Goal: Information Seeking & Learning: Learn about a topic

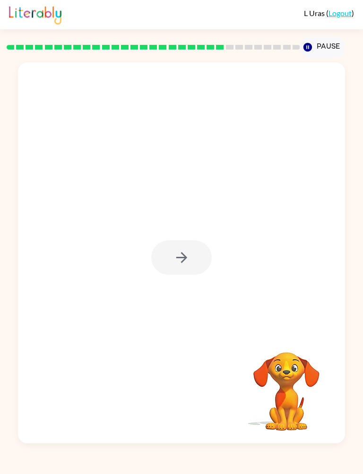
click at [184, 263] on div at bounding box center [181, 257] width 60 height 34
click at [184, 265] on div at bounding box center [181, 257] width 60 height 34
click at [174, 255] on div at bounding box center [181, 257] width 60 height 34
click at [180, 267] on div at bounding box center [181, 257] width 60 height 34
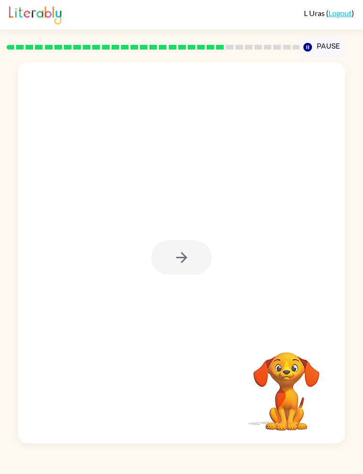
click at [176, 260] on div at bounding box center [181, 257] width 60 height 34
click at [189, 254] on icon "button" at bounding box center [181, 257] width 17 height 17
click at [194, 254] on div at bounding box center [181, 257] width 60 height 34
click at [184, 247] on div at bounding box center [181, 257] width 60 height 34
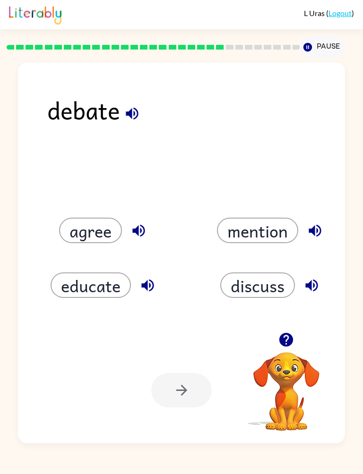
click at [258, 282] on button "discuss" at bounding box center [257, 284] width 75 height 25
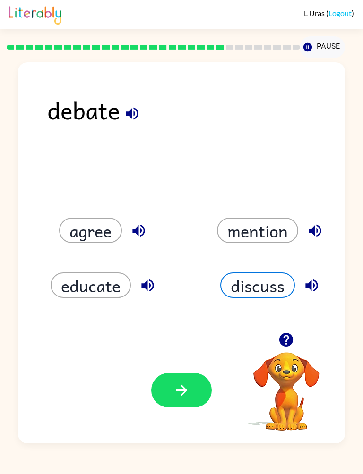
click at [172, 407] on button "button" at bounding box center [181, 390] width 60 height 34
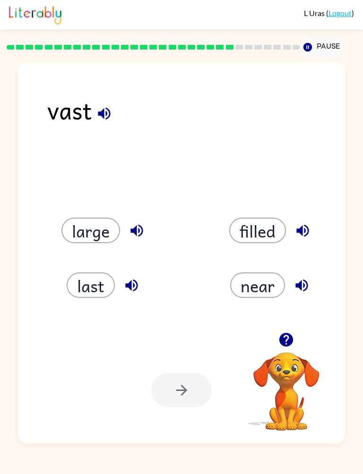
click at [93, 225] on button "large" at bounding box center [90, 230] width 59 height 25
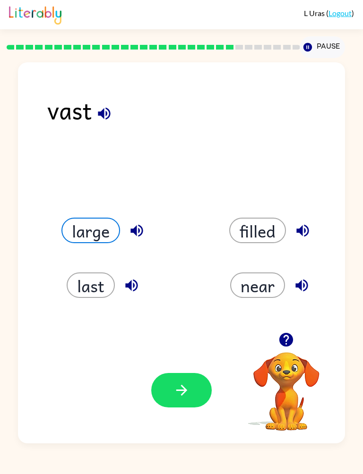
click at [181, 389] on icon "button" at bounding box center [181, 390] width 17 height 17
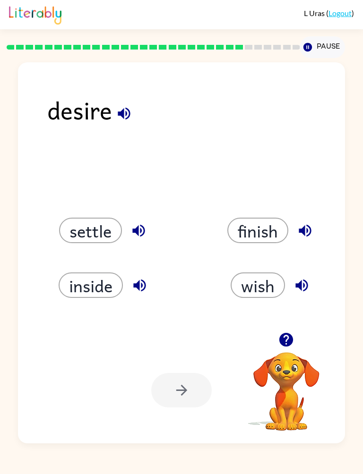
click at [255, 282] on button "wish" at bounding box center [257, 284] width 54 height 25
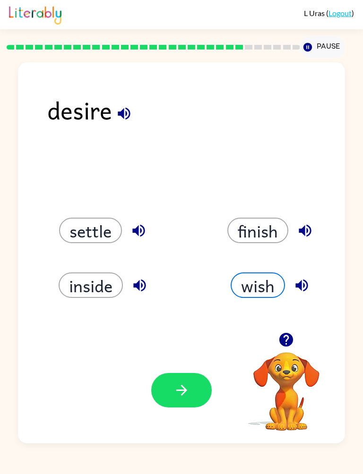
click at [181, 387] on icon "button" at bounding box center [181, 390] width 11 height 11
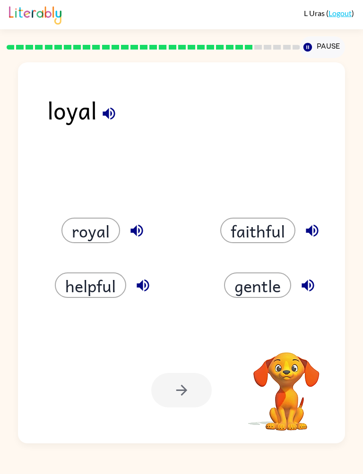
click at [102, 255] on div "helpful" at bounding box center [97, 274] width 167 height 55
click at [89, 232] on button "royal" at bounding box center [90, 230] width 59 height 25
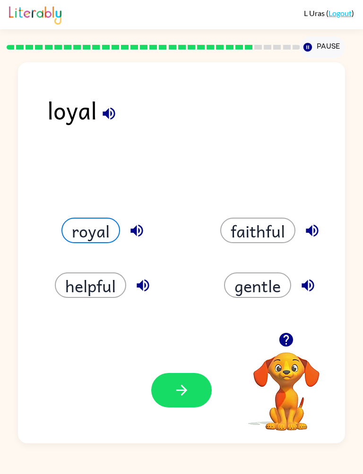
click at [164, 392] on button "button" at bounding box center [181, 390] width 60 height 34
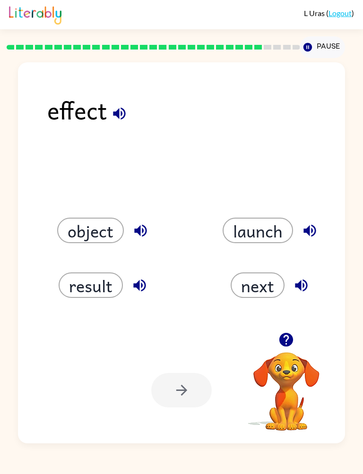
click at [78, 280] on button "result" at bounding box center [91, 284] width 64 height 25
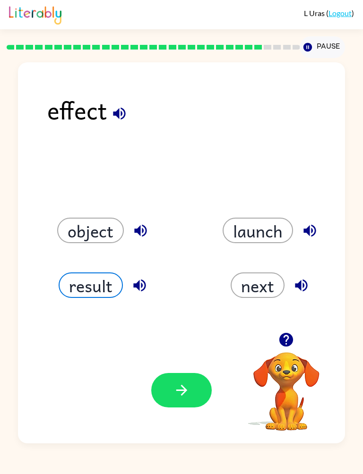
click at [180, 392] on icon "button" at bounding box center [181, 390] width 17 height 17
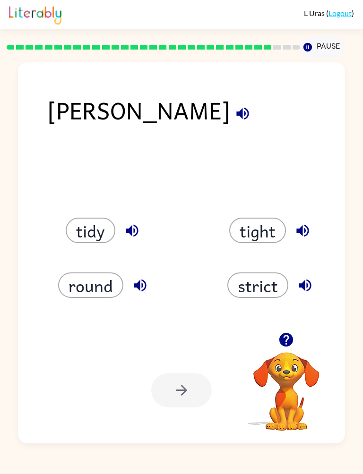
click at [96, 243] on button "tidy" at bounding box center [91, 230] width 50 height 25
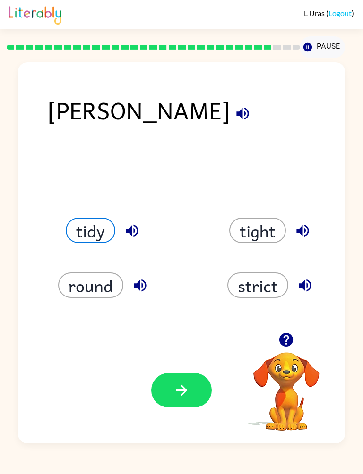
click at [171, 391] on button "button" at bounding box center [181, 390] width 60 height 34
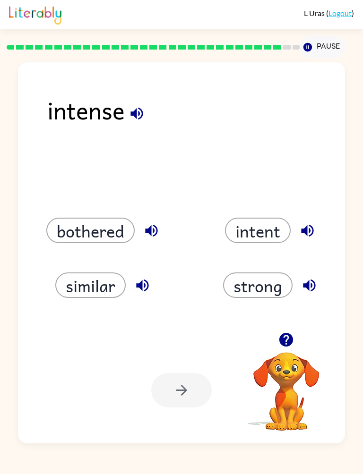
click at [272, 289] on button "strong" at bounding box center [257, 284] width 69 height 25
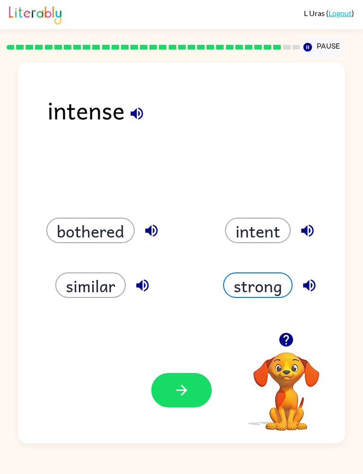
click at [191, 396] on button "button" at bounding box center [181, 390] width 60 height 34
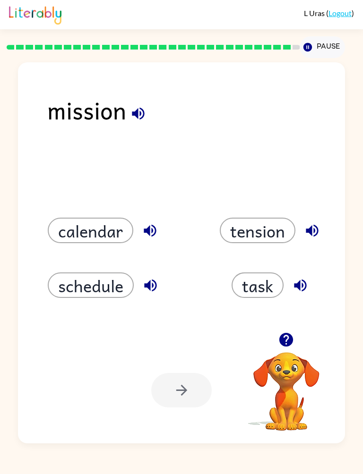
click at [255, 280] on button "task" at bounding box center [257, 284] width 52 height 25
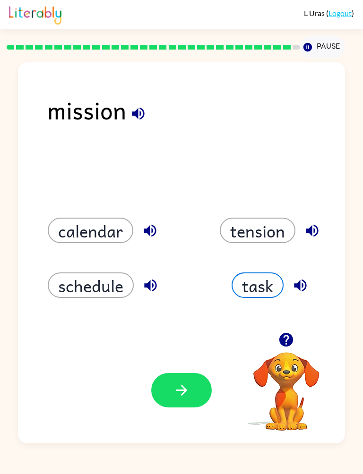
click at [191, 387] on button "button" at bounding box center [181, 390] width 60 height 34
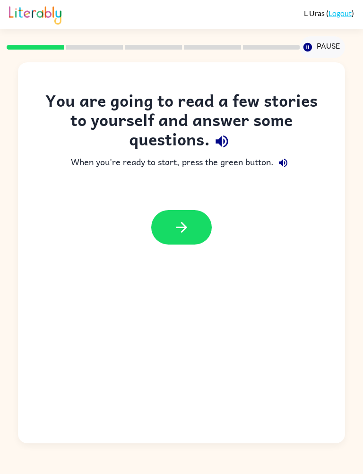
click at [193, 217] on button "button" at bounding box center [181, 227] width 60 height 34
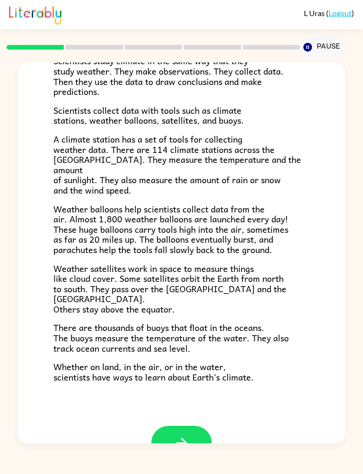
scroll to position [142, 0]
click at [204, 425] on button "button" at bounding box center [181, 442] width 60 height 34
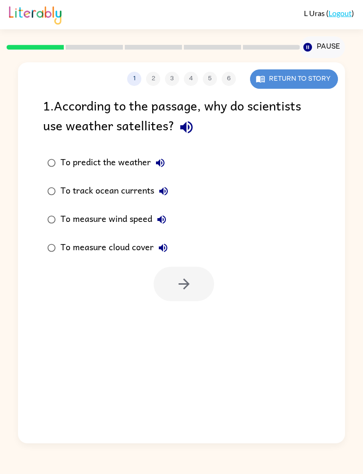
click at [319, 81] on button "Return to story" at bounding box center [294, 78] width 88 height 19
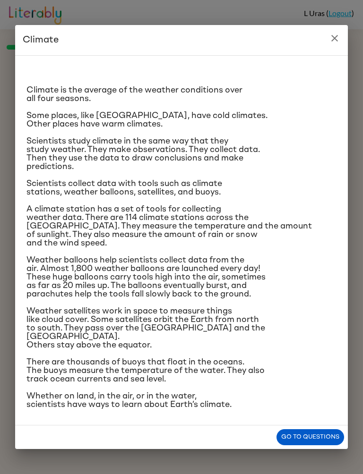
scroll to position [54, 0]
click at [334, 34] on button "close" at bounding box center [334, 38] width 19 height 19
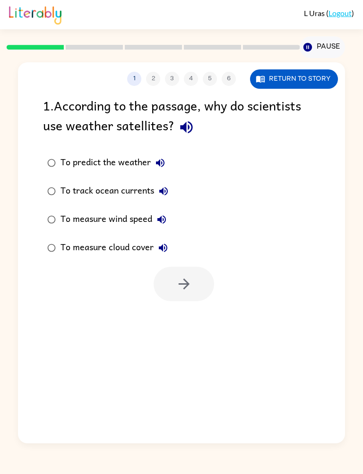
click at [61, 244] on div "To measure cloud cover" at bounding box center [116, 247] width 112 height 19
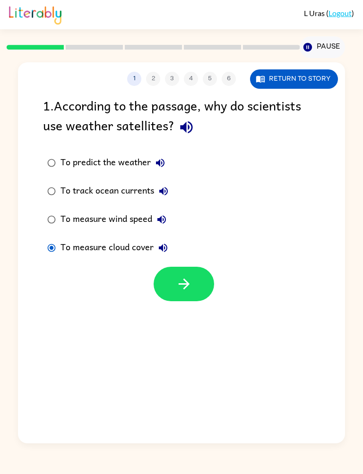
click at [187, 290] on icon "button" at bounding box center [184, 284] width 17 height 17
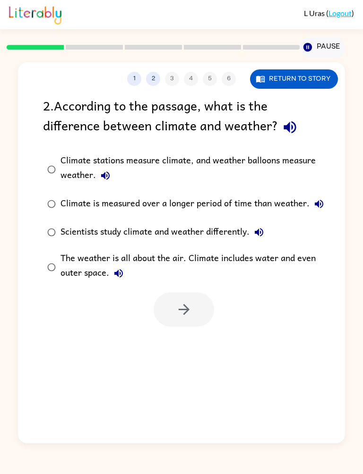
click at [314, 81] on button "Return to story" at bounding box center [294, 78] width 88 height 19
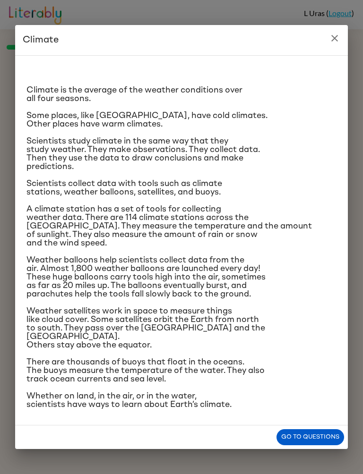
click at [342, 29] on button "close" at bounding box center [334, 38] width 19 height 19
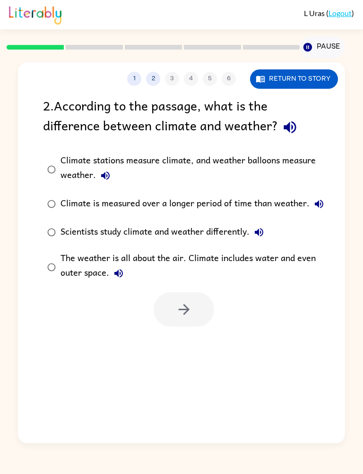
click at [320, 71] on button "Return to story" at bounding box center [294, 78] width 88 height 19
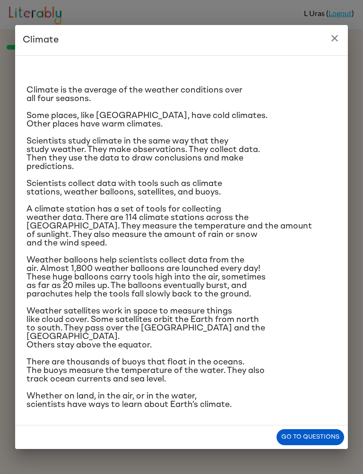
click at [331, 442] on button "Go to questions" at bounding box center [310, 437] width 68 height 17
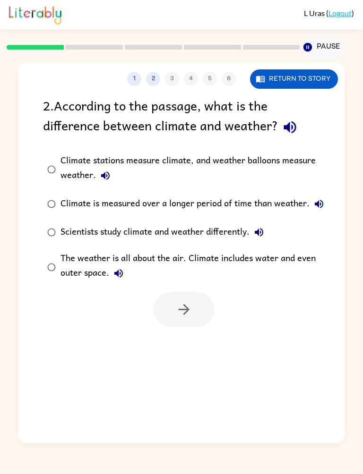
click at [206, 206] on div "Climate is measured over a longer period of time than weather." at bounding box center [194, 204] width 268 height 19
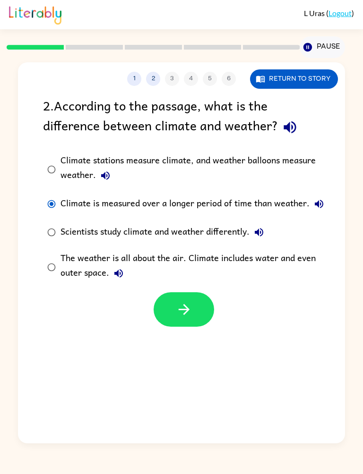
click at [195, 303] on button "button" at bounding box center [183, 309] width 60 height 34
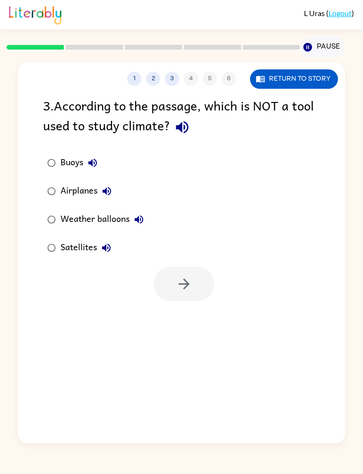
click at [78, 194] on div "Airplanes" at bounding box center [88, 191] width 56 height 19
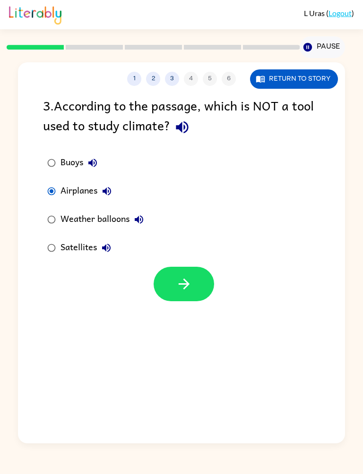
click at [191, 281] on icon "button" at bounding box center [184, 284] width 17 height 17
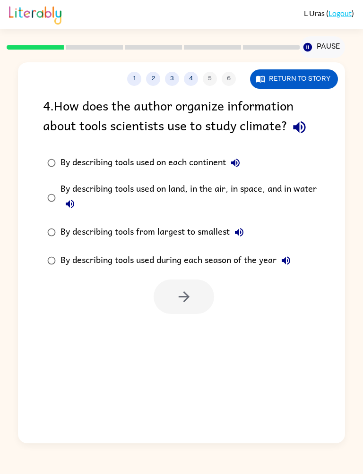
click at [272, 184] on div "By describing tools used on land, in the air, in space, and in water" at bounding box center [196, 198] width 272 height 32
click at [225, 221] on label "By describing tools from largest to smallest" at bounding box center [187, 232] width 299 height 28
click at [197, 302] on button "button" at bounding box center [183, 297] width 60 height 34
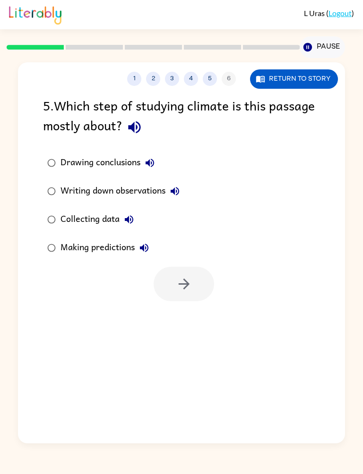
click at [123, 245] on div "Making predictions" at bounding box center [106, 247] width 93 height 19
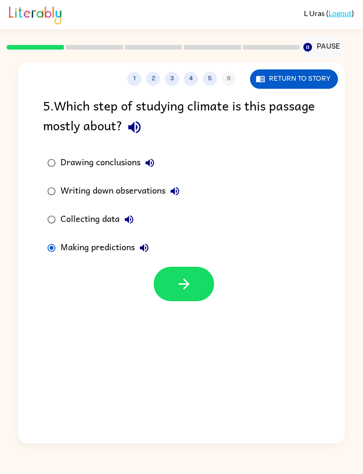
click at [188, 276] on button "button" at bounding box center [183, 284] width 60 height 34
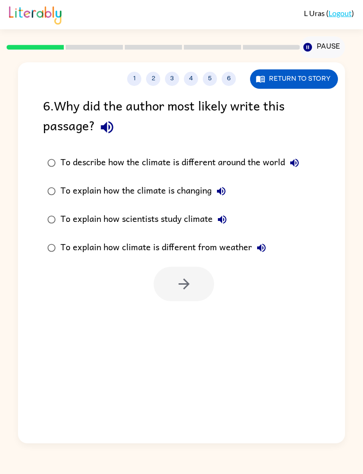
click at [199, 221] on div "To explain how scientists study climate" at bounding box center [145, 219] width 171 height 19
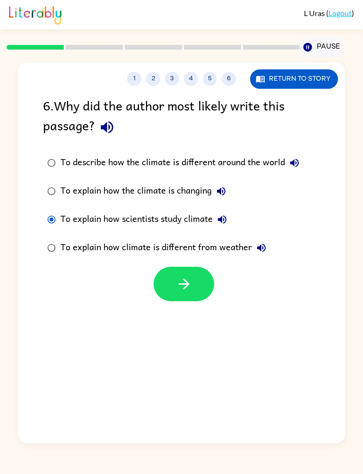
click at [180, 284] on icon "button" at bounding box center [184, 284] width 17 height 17
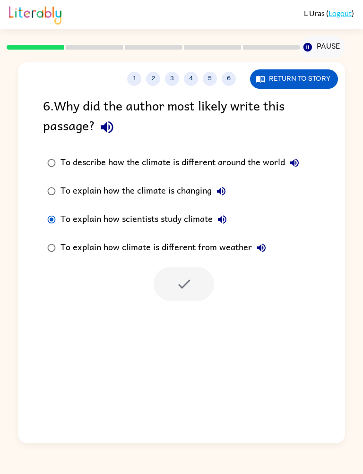
click at [195, 276] on div at bounding box center [183, 284] width 60 height 34
click at [197, 283] on div at bounding box center [183, 284] width 60 height 34
click at [198, 282] on div at bounding box center [183, 284] width 60 height 34
click at [199, 283] on div at bounding box center [183, 284] width 60 height 34
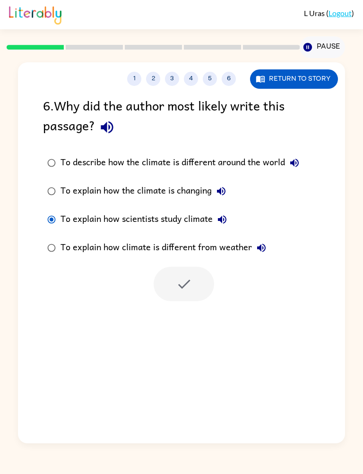
click at [197, 281] on div at bounding box center [183, 284] width 60 height 34
click at [197, 279] on div at bounding box center [183, 284] width 60 height 34
click at [196, 281] on div at bounding box center [183, 284] width 60 height 34
click at [195, 281] on div at bounding box center [183, 284] width 60 height 34
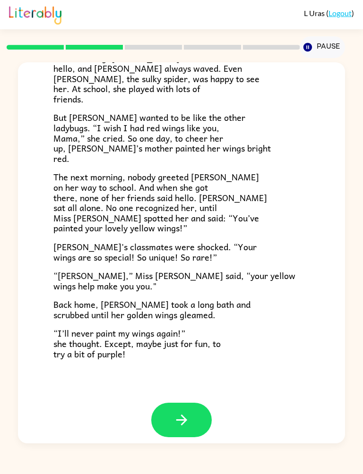
scroll to position [144, 0]
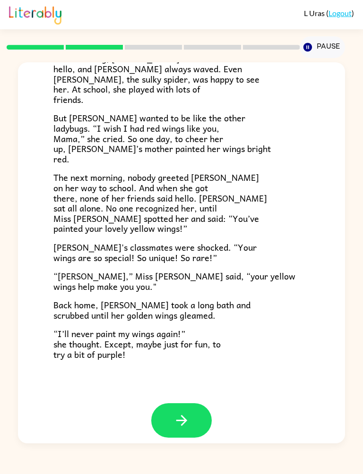
click at [193, 408] on button "button" at bounding box center [181, 420] width 60 height 34
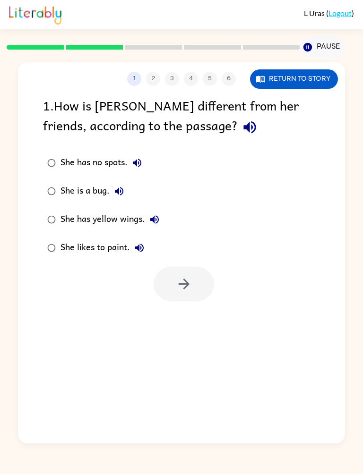
click at [104, 227] on div "She has yellow wings." at bounding box center [111, 219] width 103 height 19
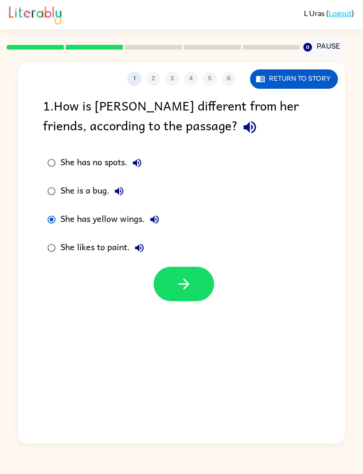
click at [142, 222] on div "She has yellow wings." at bounding box center [111, 219] width 103 height 19
click at [195, 289] on button "button" at bounding box center [183, 284] width 60 height 34
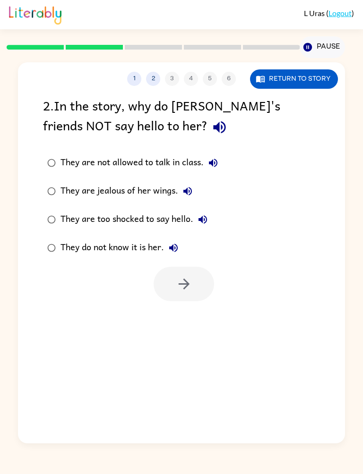
click at [144, 250] on div "They do not know it is her." at bounding box center [121, 247] width 122 height 19
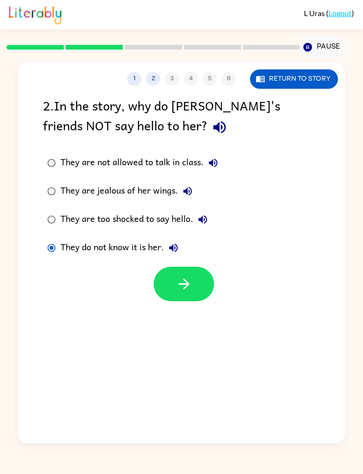
click at [179, 285] on icon "button" at bounding box center [183, 284] width 11 height 11
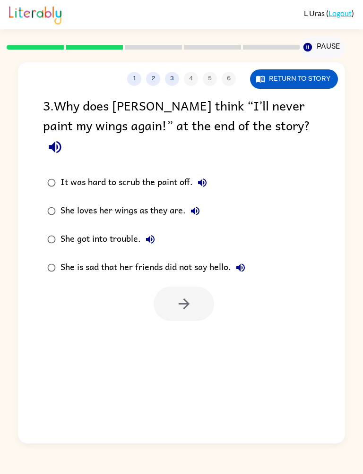
click at [102, 203] on label "She loves her wings as they are." at bounding box center [146, 211] width 217 height 28
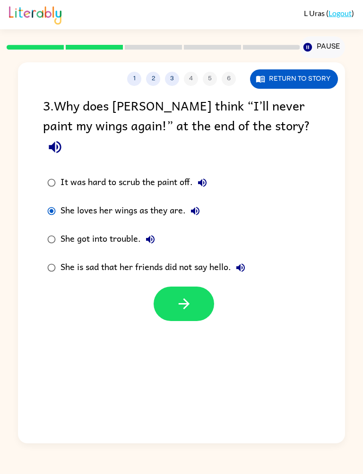
click at [196, 287] on button "button" at bounding box center [183, 304] width 60 height 34
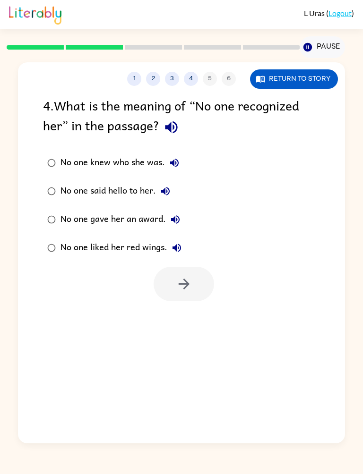
click at [152, 166] on div "No one knew who she was." at bounding box center [121, 162] width 123 height 19
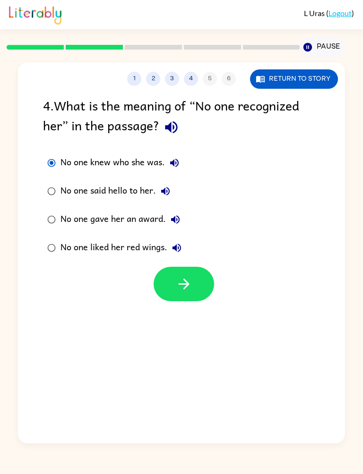
click at [183, 288] on icon "button" at bounding box center [184, 284] width 17 height 17
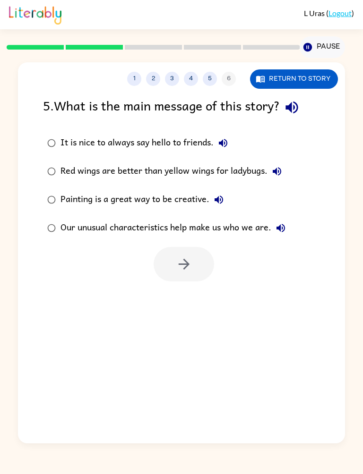
click at [195, 147] on div "It is nice to always say hello to friends." at bounding box center [146, 143] width 172 height 19
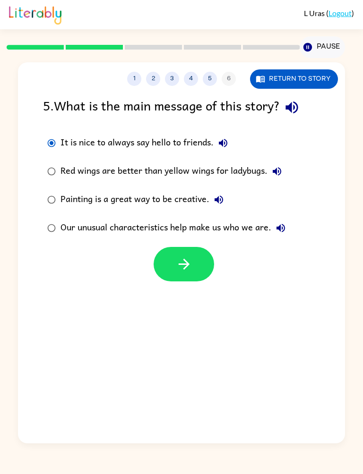
click at [212, 267] on button "button" at bounding box center [183, 264] width 60 height 34
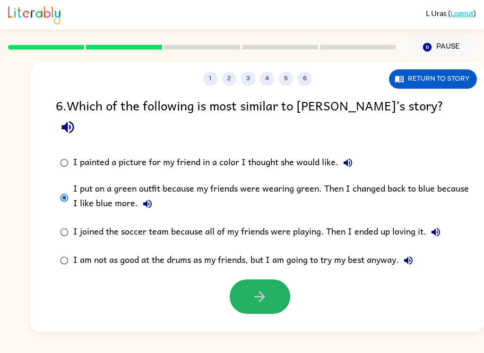
click at [267, 289] on icon "button" at bounding box center [259, 297] width 17 height 17
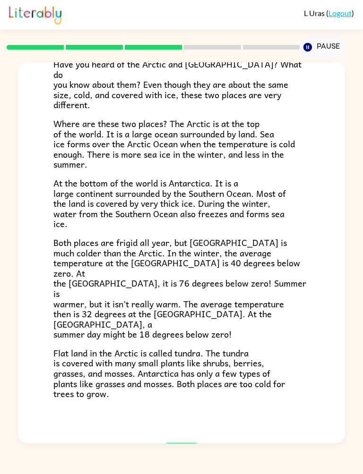
scroll to position [80, 0]
click at [184, 452] on icon "button" at bounding box center [181, 460] width 17 height 17
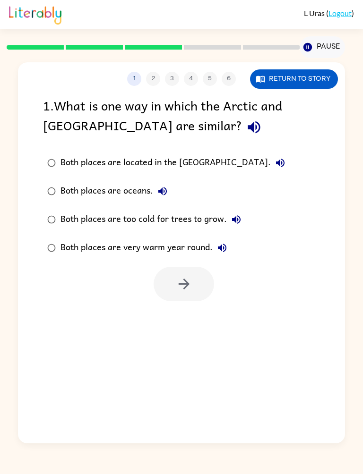
scroll to position [0, 0]
